Goal: Task Accomplishment & Management: Use online tool/utility

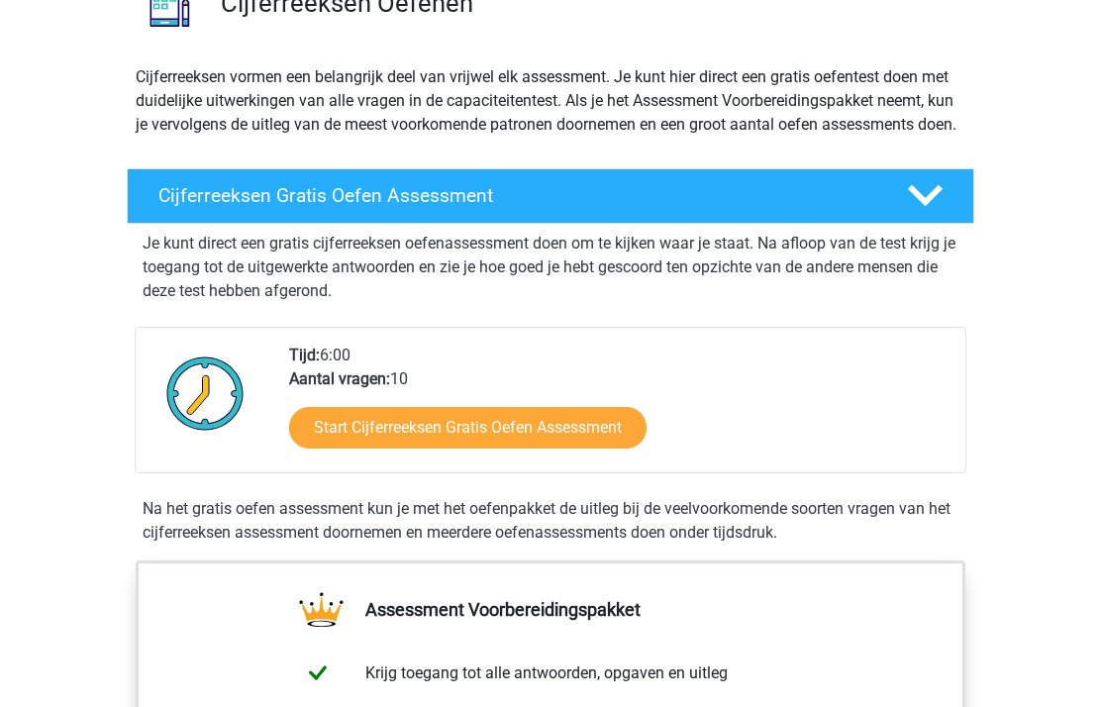
scroll to position [187, 0]
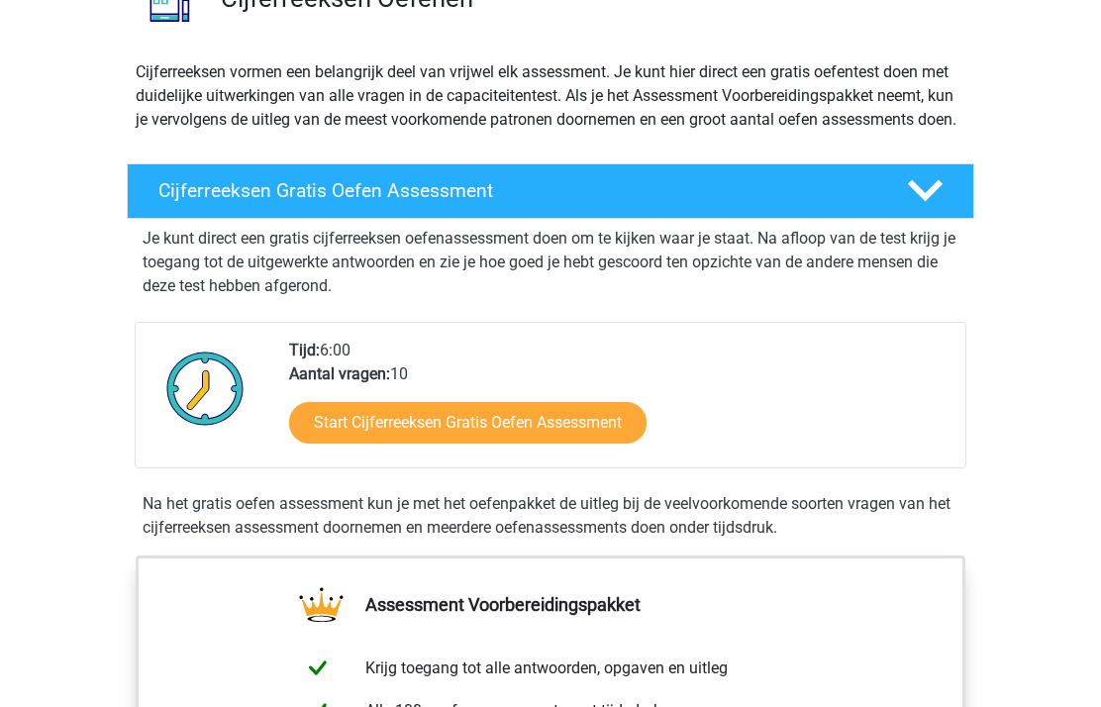
click at [343, 433] on link "Start Cijferreeksen Gratis Oefen Assessment" at bounding box center [467, 423] width 357 height 42
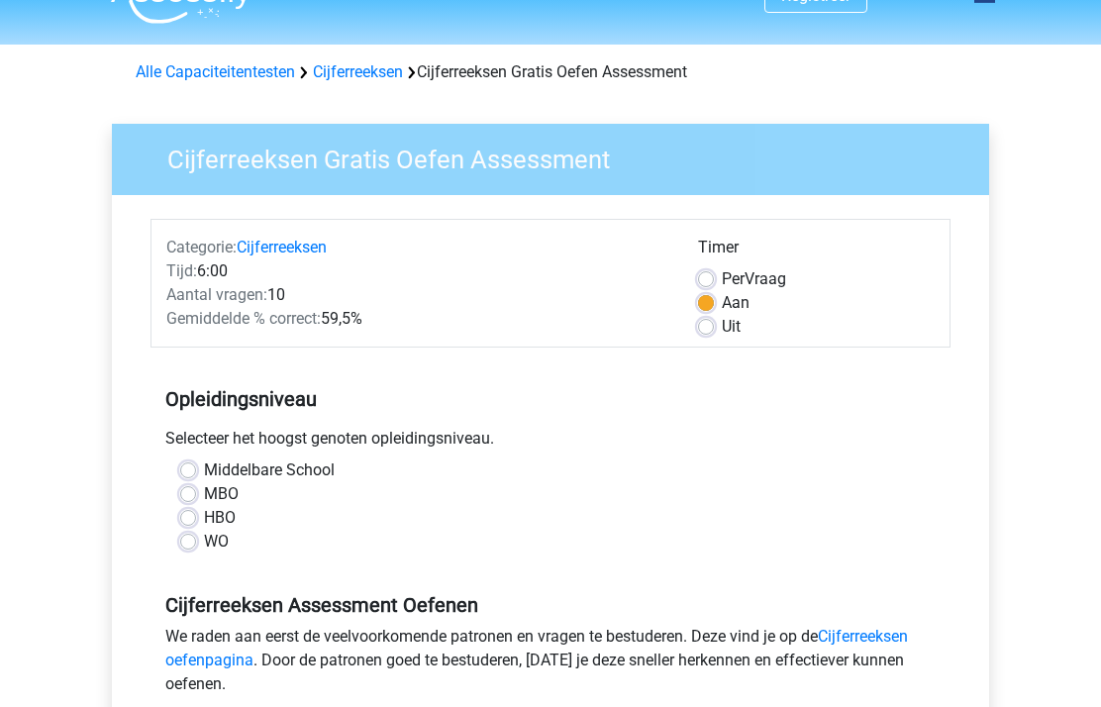
scroll to position [37, 0]
click at [204, 540] on label "WO" at bounding box center [216, 544] width 25 height 24
click at [184, 540] on input "WO" at bounding box center [188, 542] width 16 height 20
radio input "true"
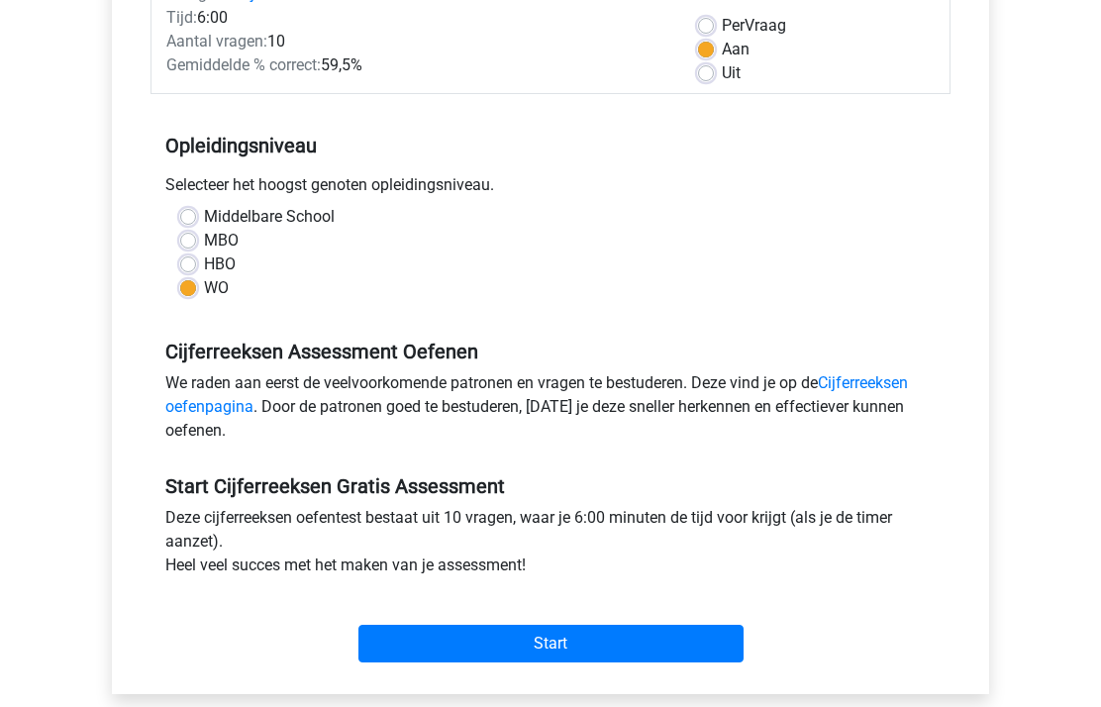
scroll to position [329, 0]
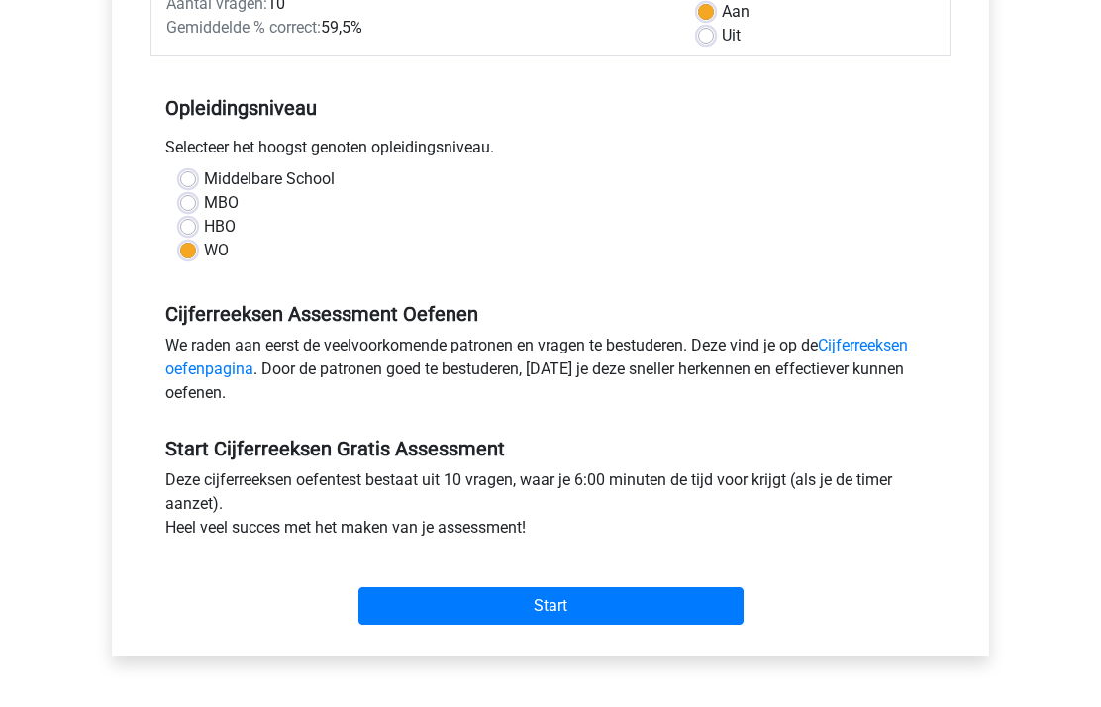
click at [670, 617] on input "Start" at bounding box center [550, 607] width 385 height 38
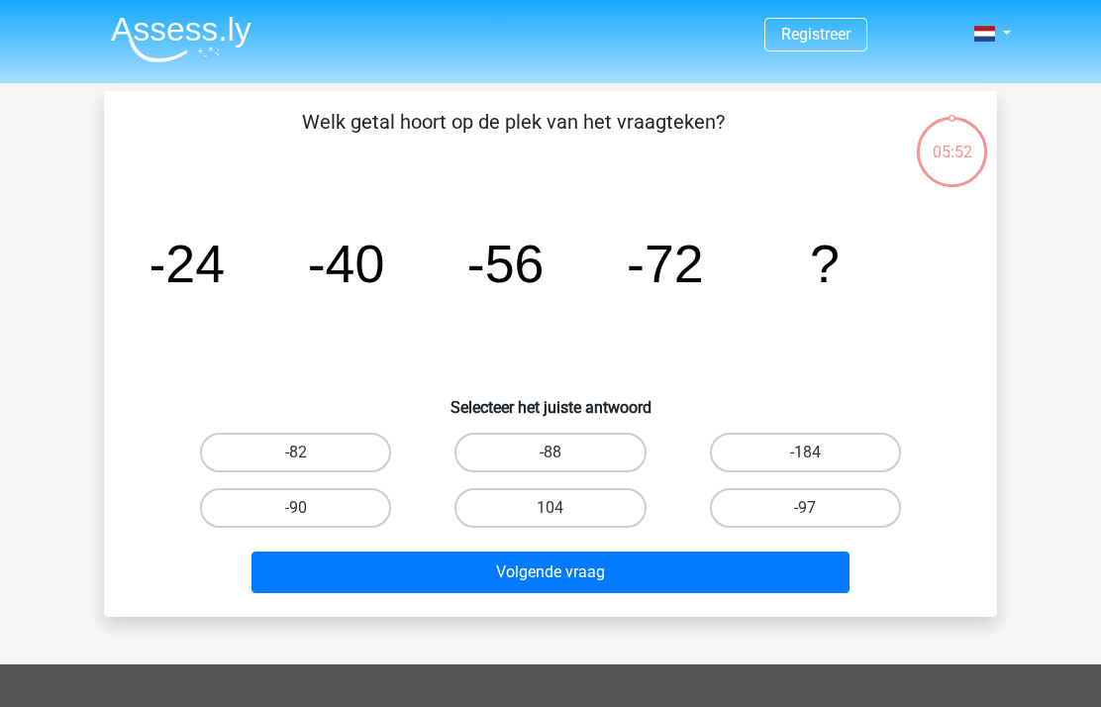
click at [575, 447] on label "-88" at bounding box center [549, 453] width 191 height 40
click at [563, 452] on input "-88" at bounding box center [556, 458] width 13 height 13
radio input "true"
click at [612, 570] on button "Volgende vraag" at bounding box center [550, 572] width 599 height 42
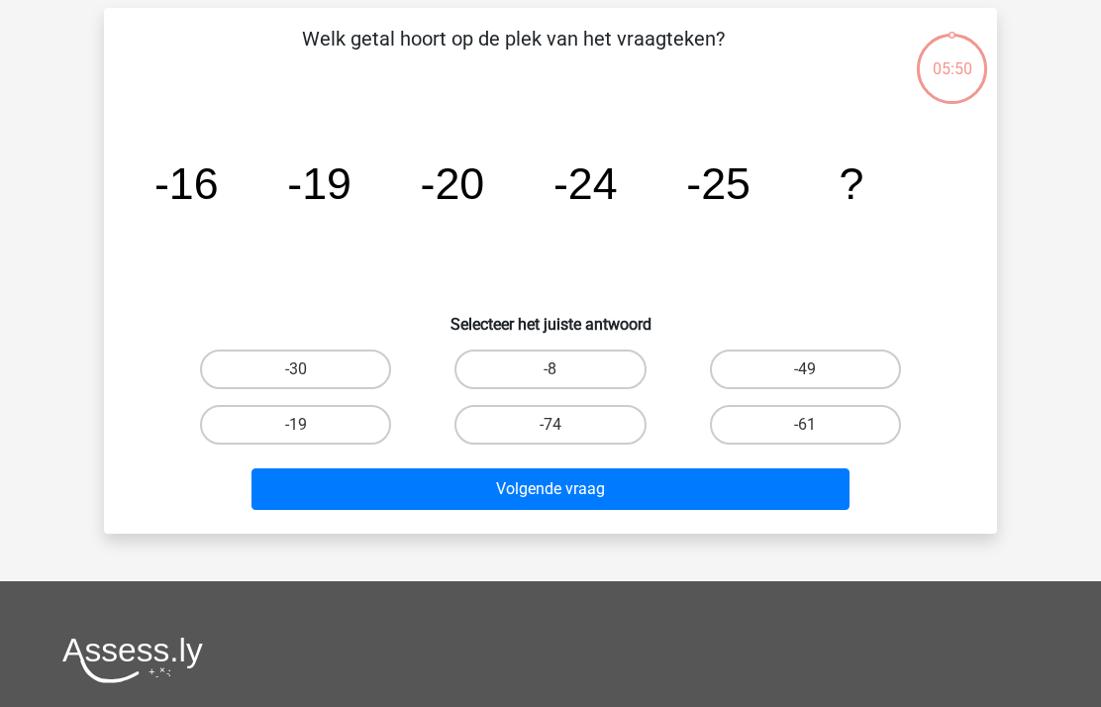
scroll to position [91, 0]
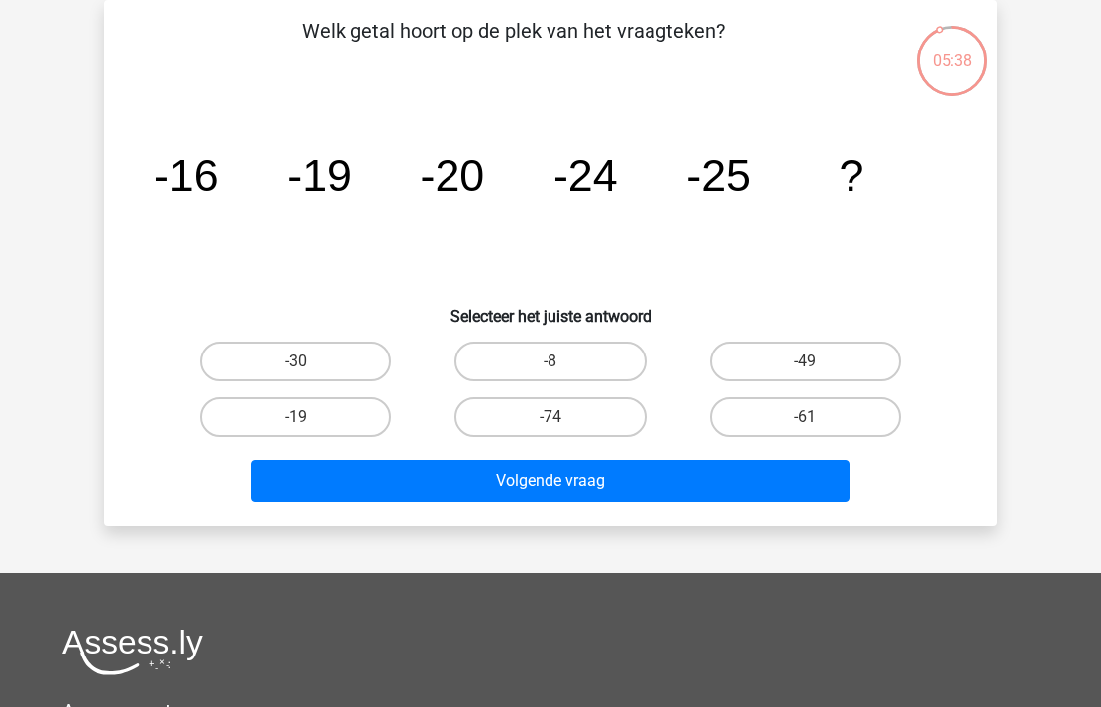
click at [239, 354] on label "-30" at bounding box center [295, 362] width 191 height 40
click at [296, 361] on input "-30" at bounding box center [302, 367] width 13 height 13
radio input "true"
click at [622, 480] on button "Volgende vraag" at bounding box center [550, 481] width 599 height 42
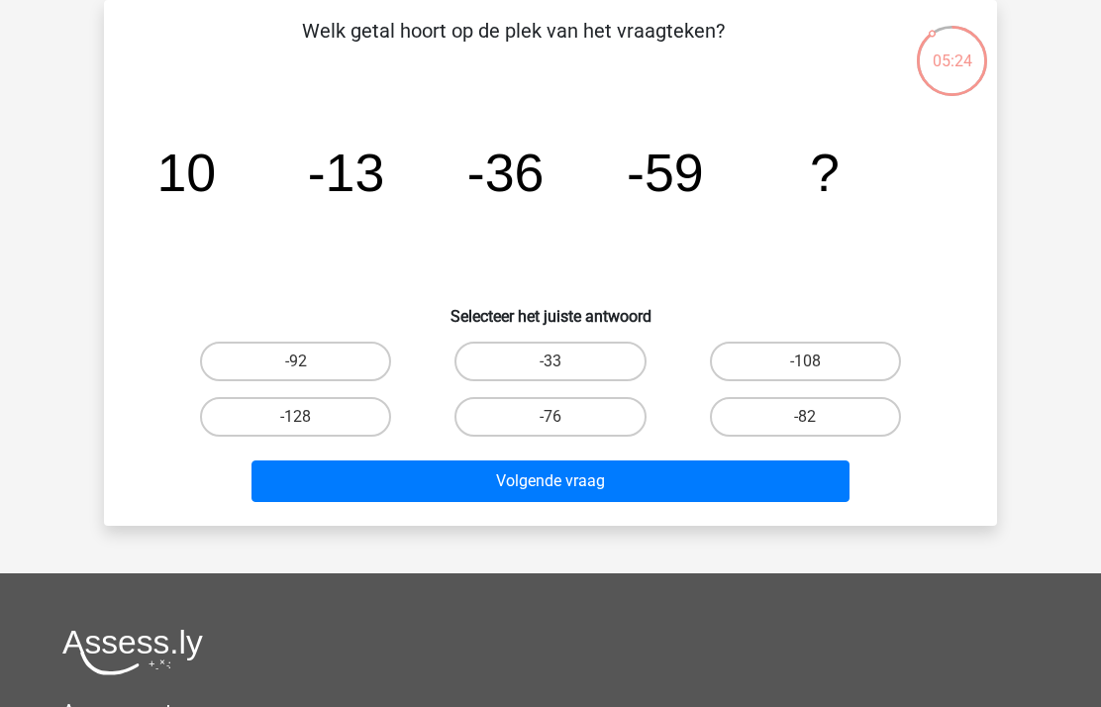
click at [795, 408] on label "-82" at bounding box center [805, 417] width 191 height 40
click at [805, 417] on input "-82" at bounding box center [811, 423] width 13 height 13
radio input "true"
click at [713, 490] on button "Volgende vraag" at bounding box center [550, 481] width 599 height 42
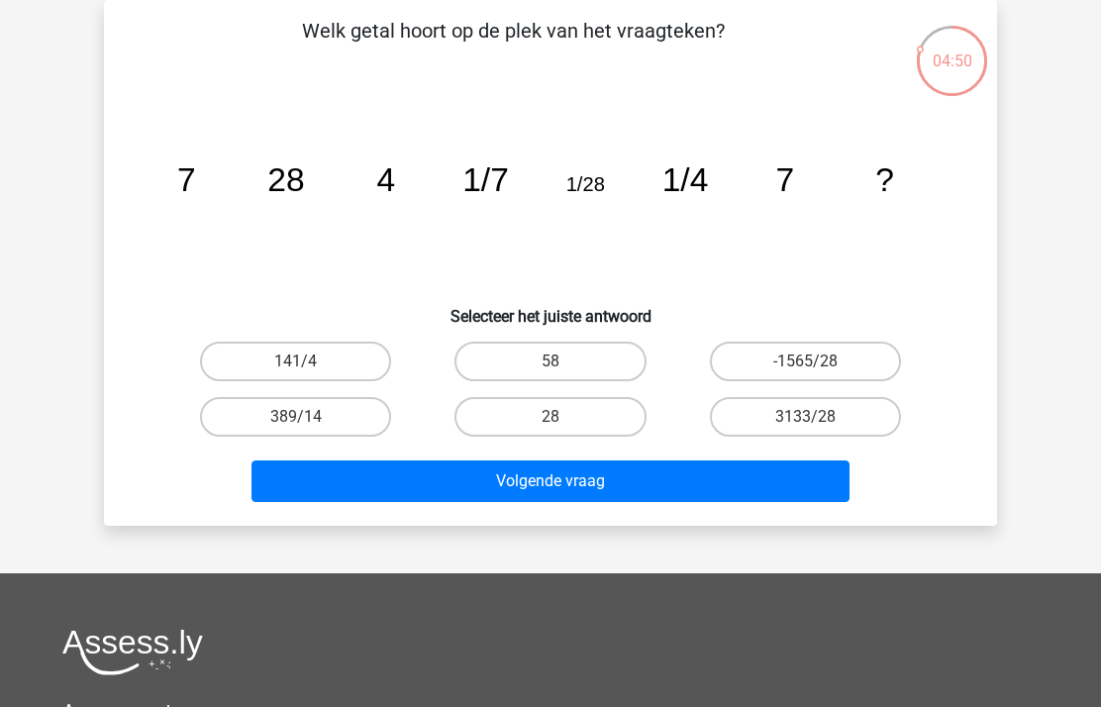
click at [569, 402] on label "28" at bounding box center [549, 417] width 191 height 40
click at [563, 417] on input "28" at bounding box center [556, 423] width 13 height 13
radio input "true"
click at [588, 486] on button "Volgende vraag" at bounding box center [550, 481] width 599 height 42
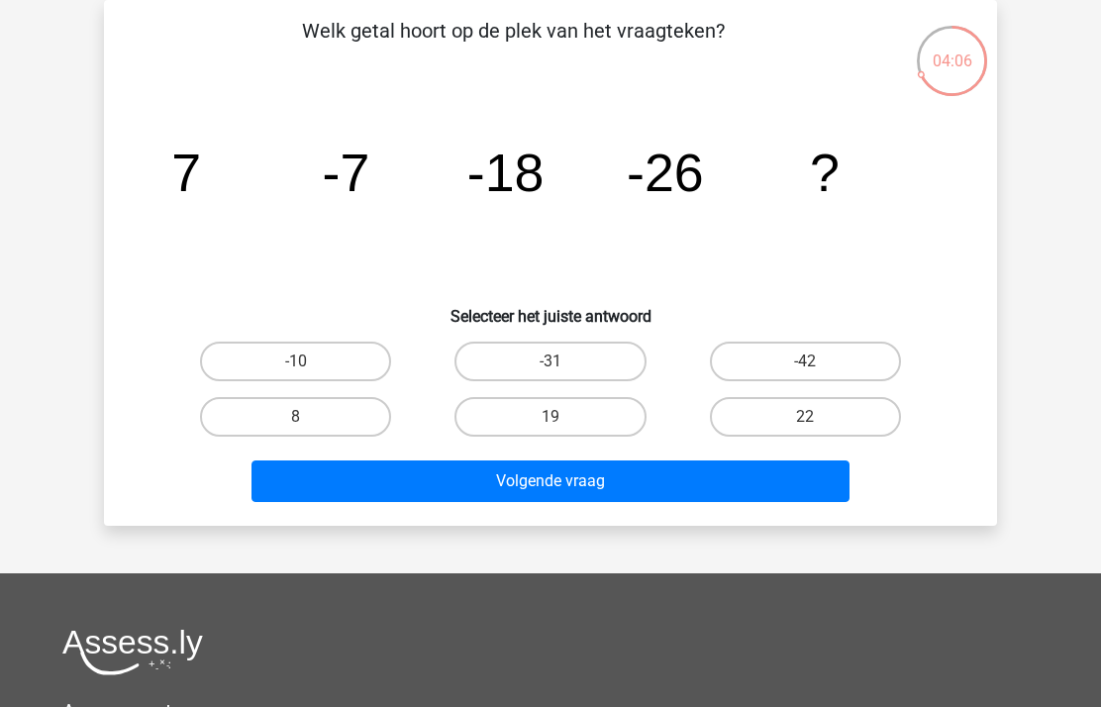
click at [576, 358] on label "-31" at bounding box center [549, 362] width 191 height 40
click at [563, 361] on input "-31" at bounding box center [556, 367] width 13 height 13
radio input "true"
click at [674, 489] on button "Volgende vraag" at bounding box center [550, 481] width 599 height 42
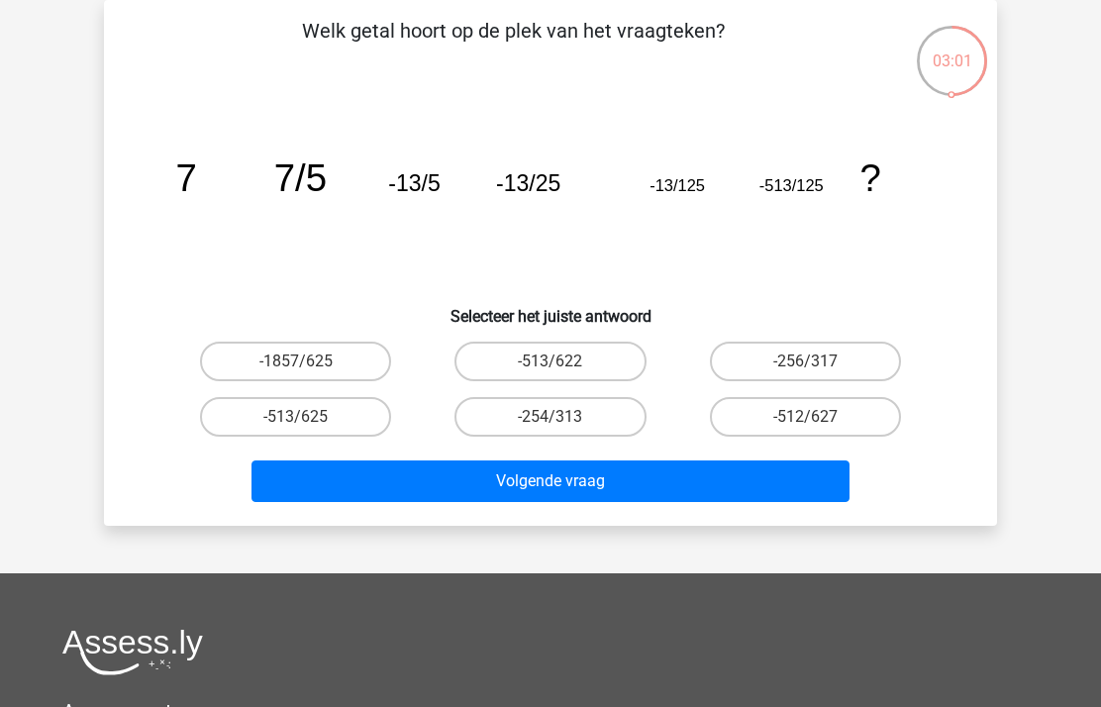
click at [332, 436] on label "-513/625" at bounding box center [295, 417] width 191 height 40
click at [309, 430] on input "-513/625" at bounding box center [302, 423] width 13 height 13
radio input "true"
click at [417, 472] on button "Volgende vraag" at bounding box center [550, 481] width 599 height 42
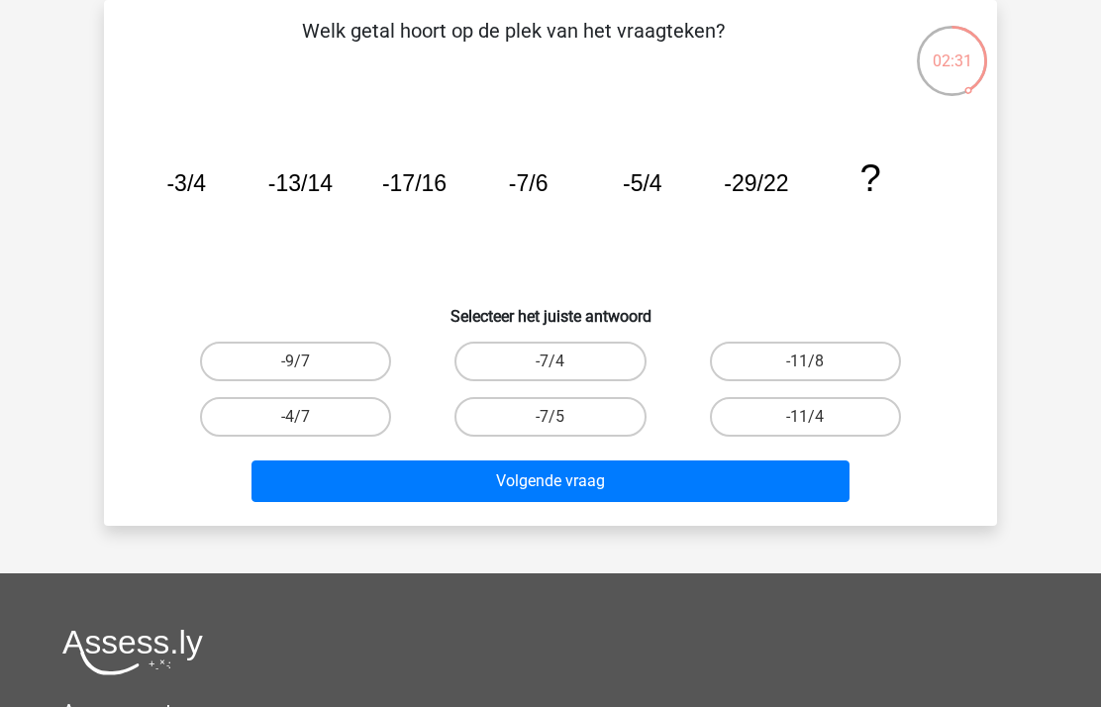
click at [814, 346] on label "-11/8" at bounding box center [805, 362] width 191 height 40
click at [814, 361] on input "-11/8" at bounding box center [811, 367] width 13 height 13
radio input "true"
click at [736, 496] on button "Volgende vraag" at bounding box center [550, 481] width 599 height 42
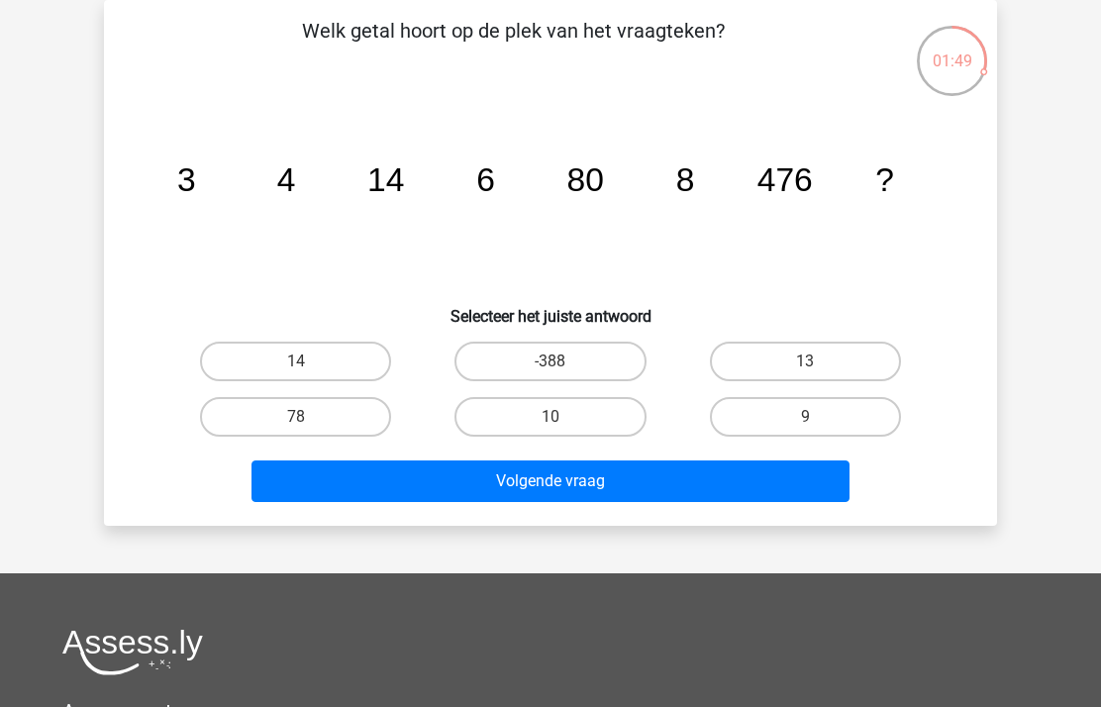
click at [563, 480] on button "Volgende vraag" at bounding box center [550, 481] width 599 height 42
click at [348, 432] on label "78" at bounding box center [295, 417] width 191 height 40
click at [309, 430] on input "78" at bounding box center [302, 423] width 13 height 13
radio input "true"
click at [498, 461] on button "Volgende vraag" at bounding box center [550, 481] width 599 height 42
